Goal: Task Accomplishment & Management: Manage account settings

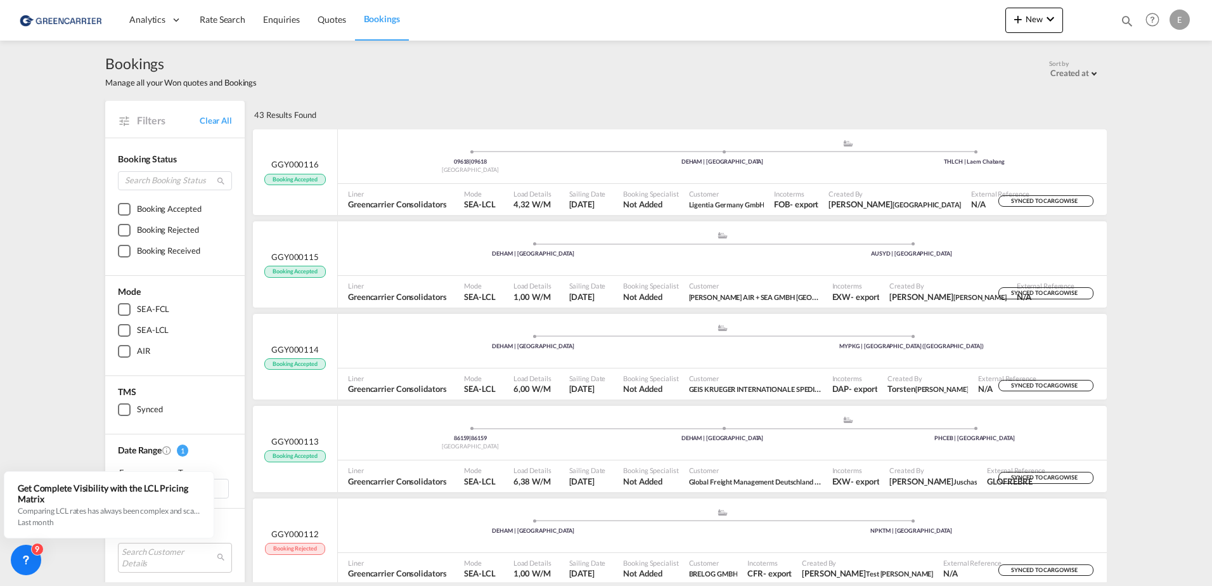
click at [373, 25] on link "Bookings" at bounding box center [382, 19] width 54 height 41
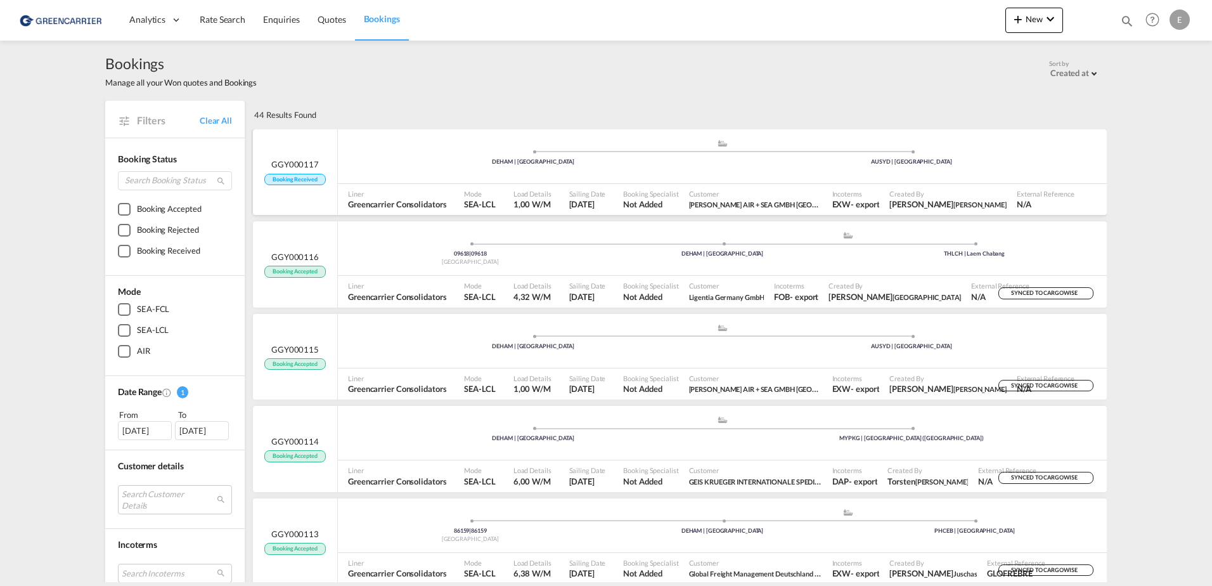
click at [297, 178] on span "Booking Received" at bounding box center [294, 180] width 61 height 12
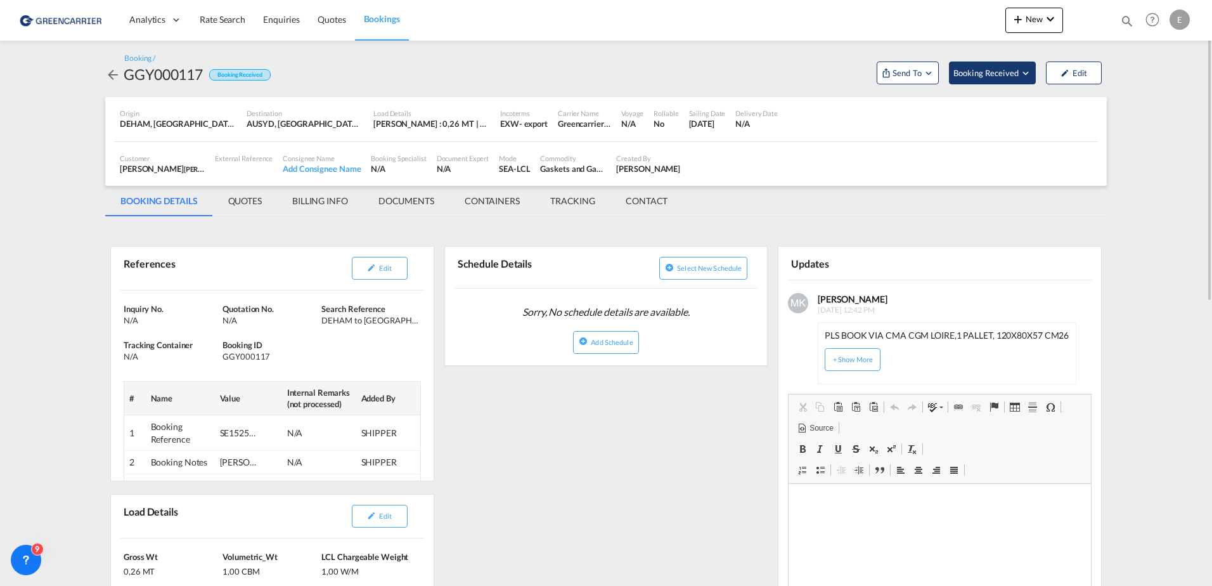
click at [988, 78] on span "Booking Received" at bounding box center [987, 73] width 67 height 13
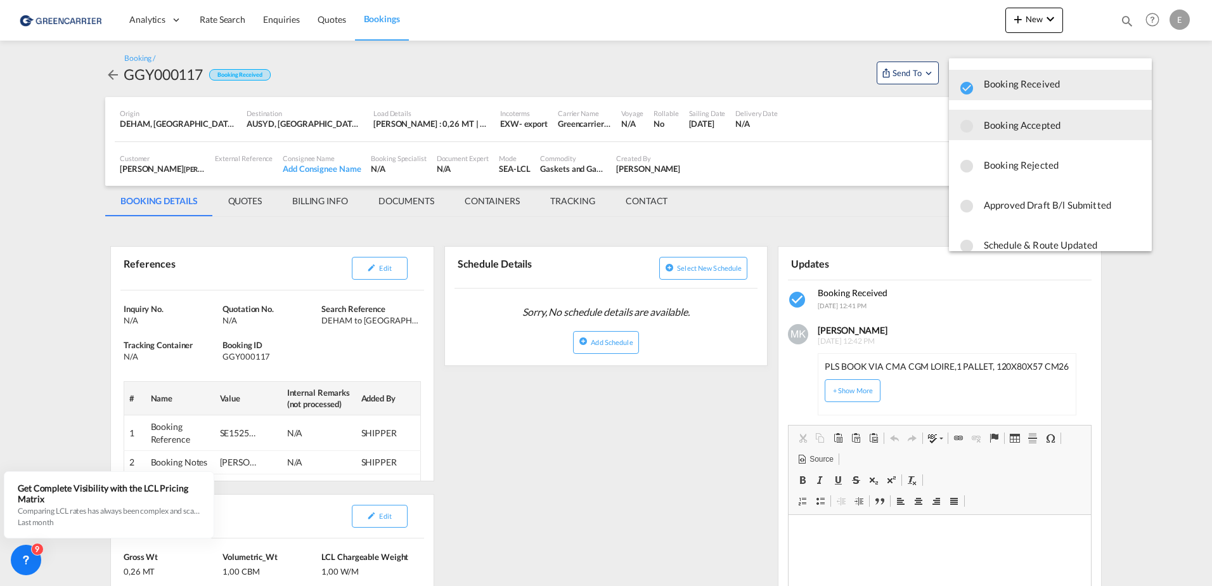
click at [1018, 122] on span "Booking Accepted" at bounding box center [1063, 124] width 158 height 23
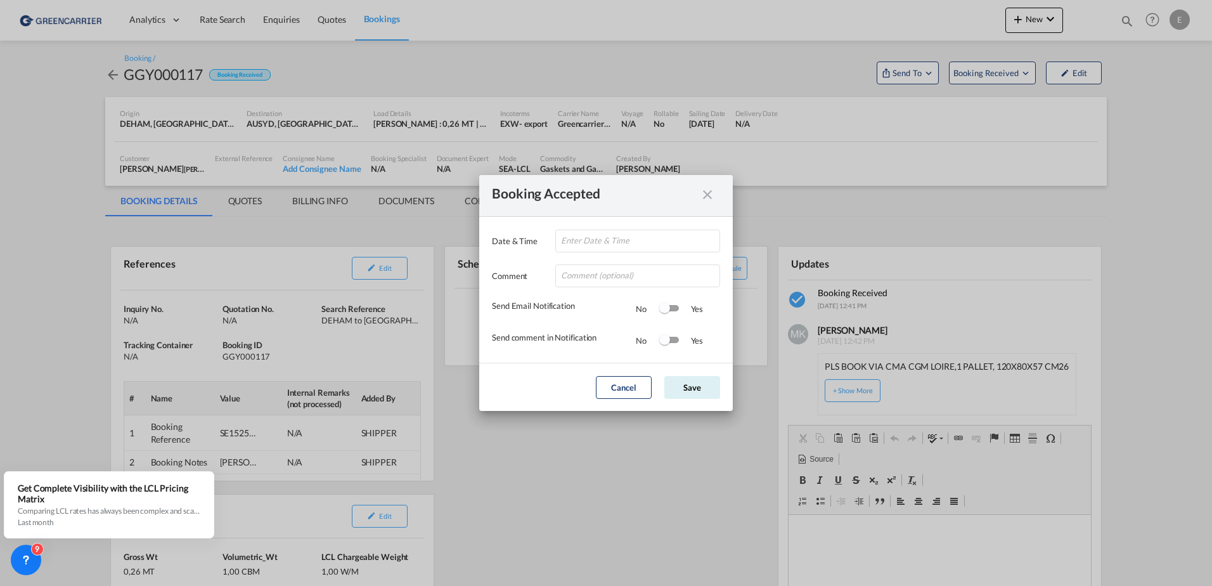
type input "[DATE] 16:43"
click at [694, 379] on button "Save" at bounding box center [692, 387] width 56 height 23
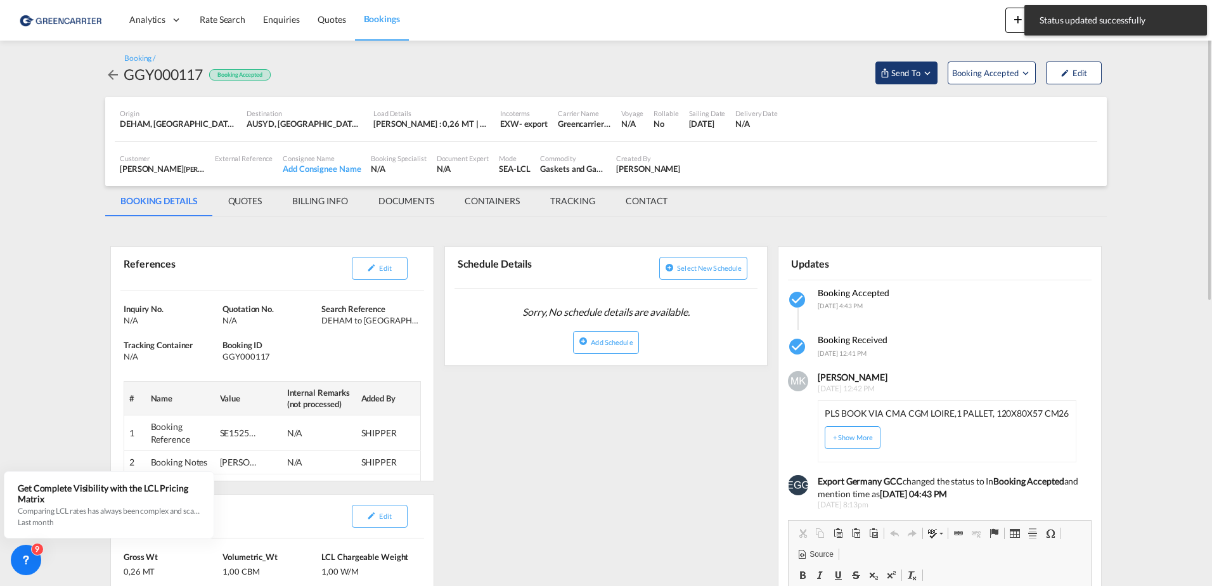
click at [890, 79] on button "Send To" at bounding box center [907, 72] width 62 height 23
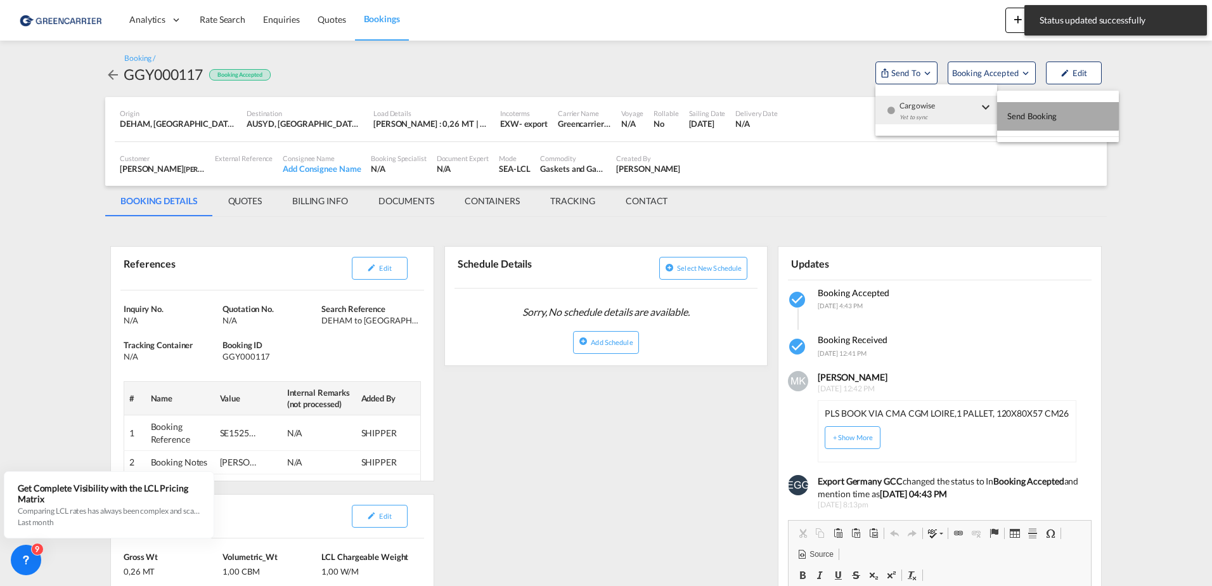
click at [1031, 113] on span "Send Booking" at bounding box center [1032, 116] width 50 height 20
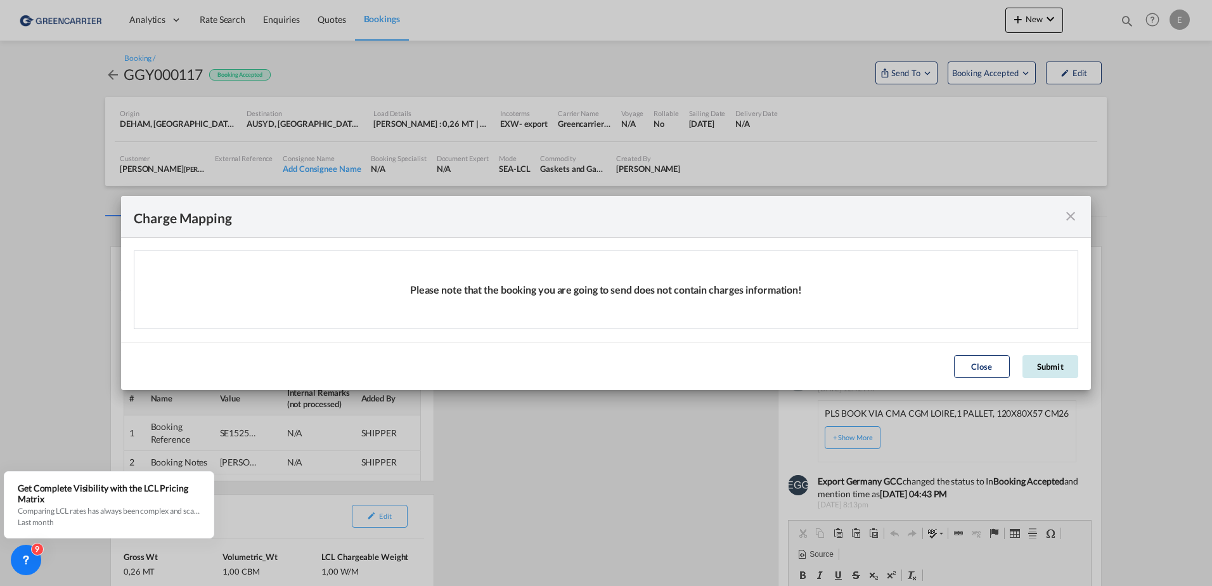
click at [1069, 368] on button "Submit" at bounding box center [1051, 366] width 56 height 23
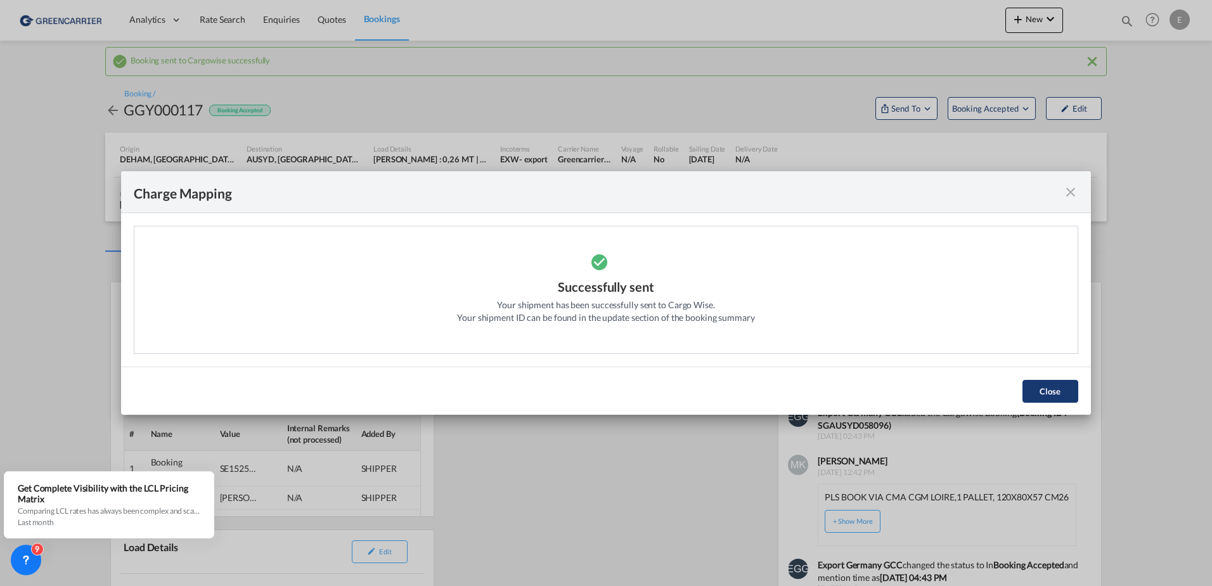
click at [1042, 389] on button "Close" at bounding box center [1051, 391] width 56 height 23
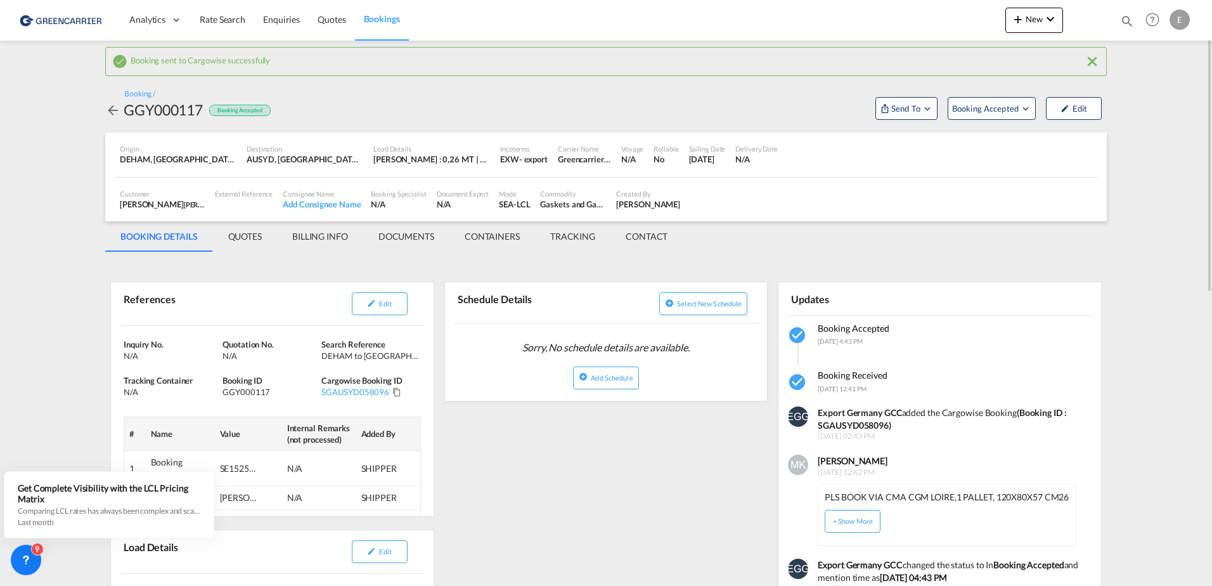
click at [373, 25] on span "Bookings" at bounding box center [382, 19] width 36 height 13
